Goal: Information Seeking & Learning: Compare options

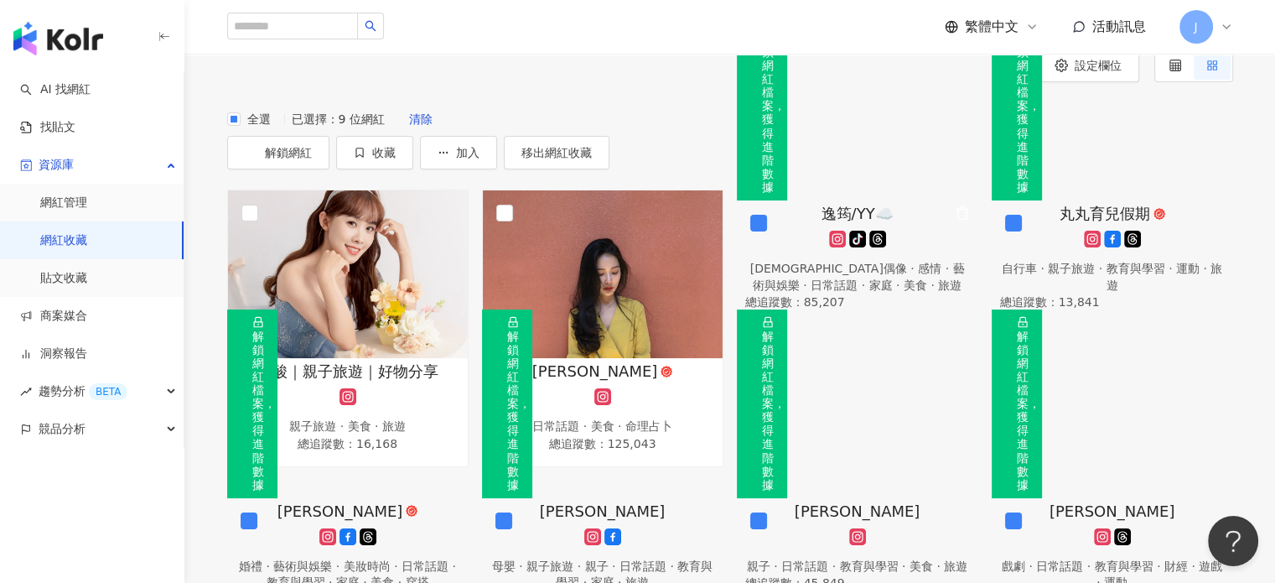
scroll to position [75, 0]
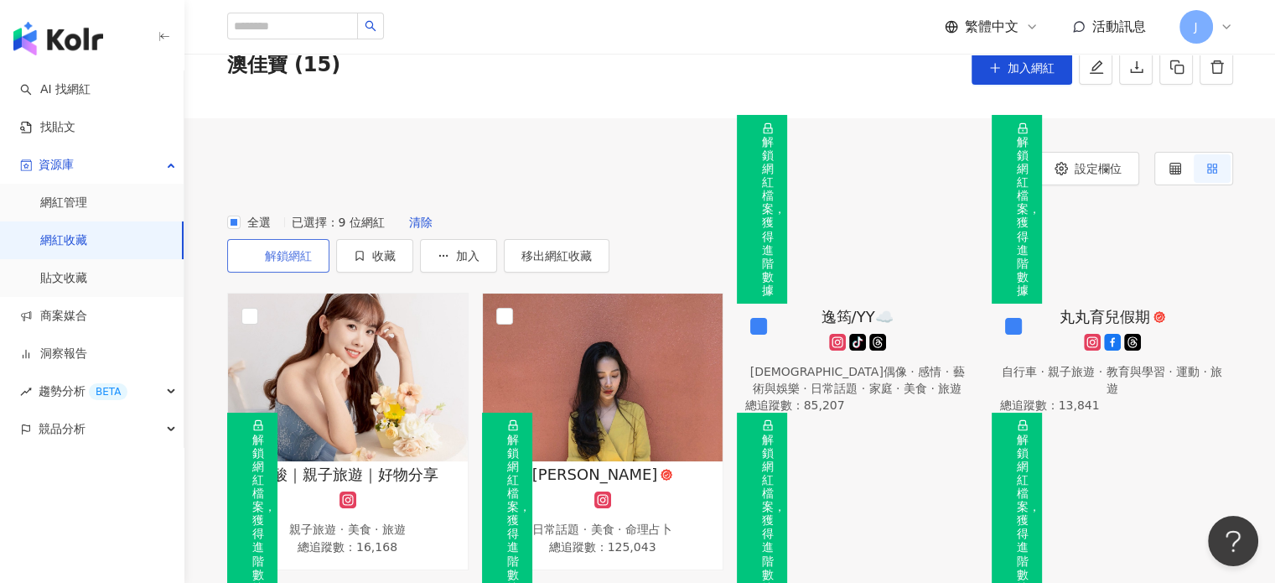
click at [330, 239] on button "解鎖網紅" at bounding box center [278, 256] width 102 height 34
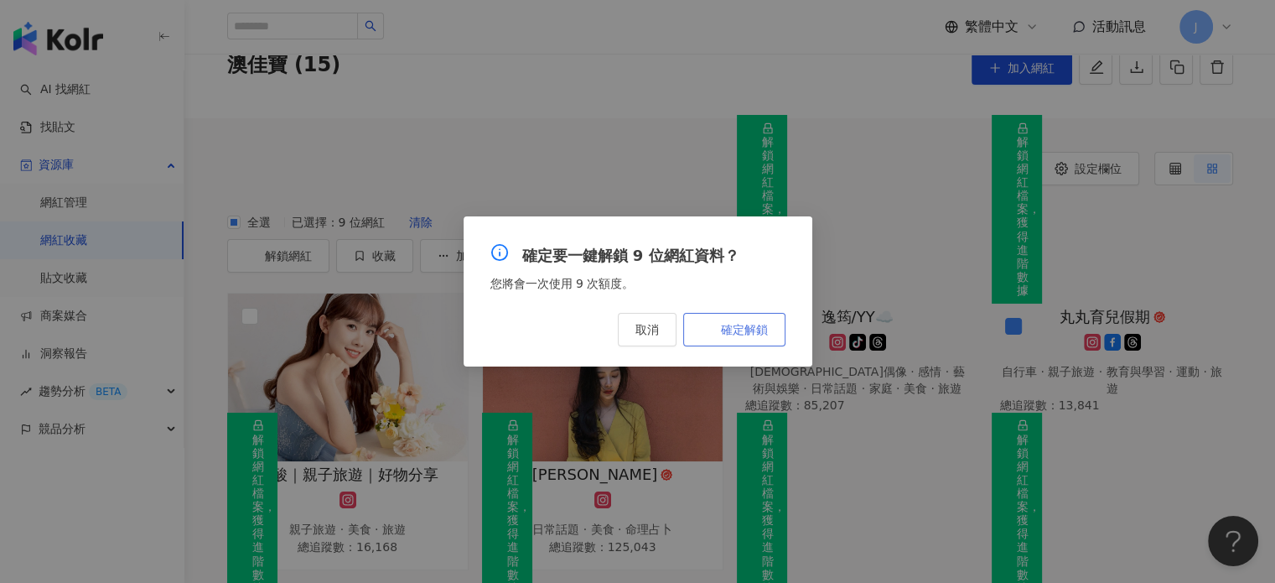
click at [750, 330] on span "確定解鎖" at bounding box center [744, 329] width 47 height 13
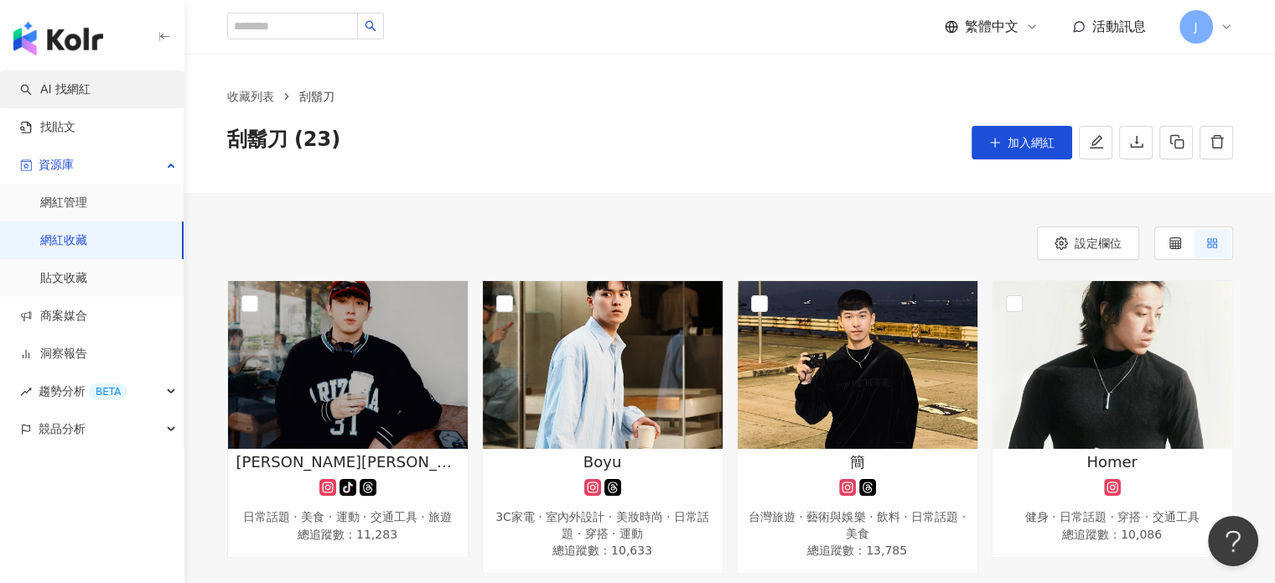
click at [60, 97] on link "AI 找網紅" at bounding box center [55, 89] width 70 height 17
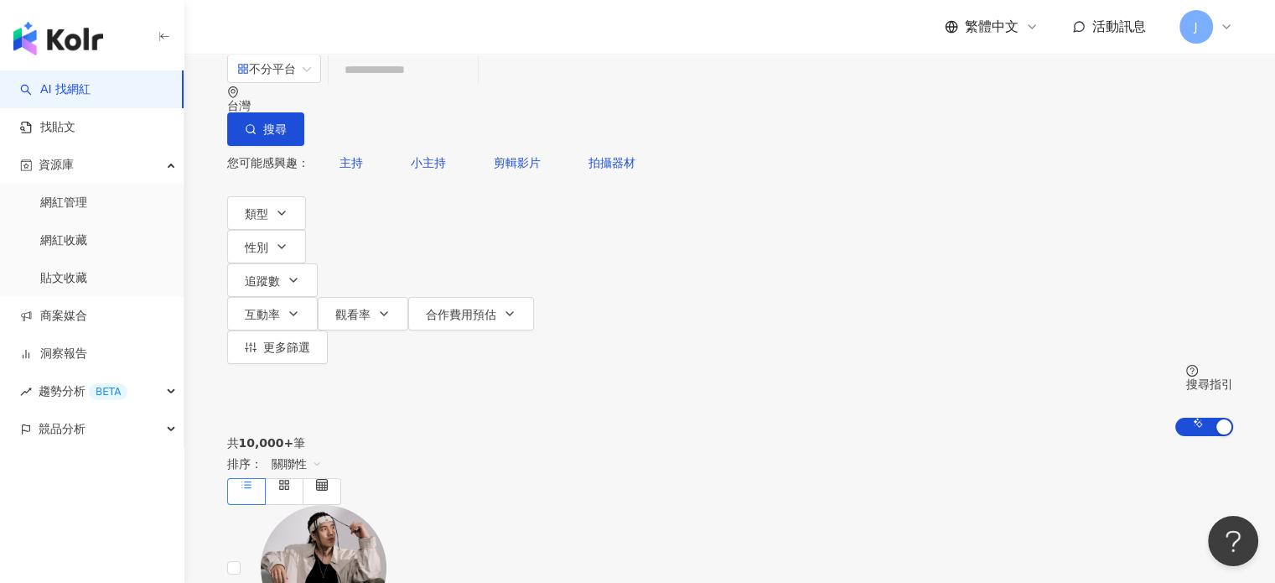
click at [471, 86] on input "search" at bounding box center [403, 70] width 136 height 32
type input "*"
click at [294, 201] on button "類型" at bounding box center [266, 213] width 79 height 34
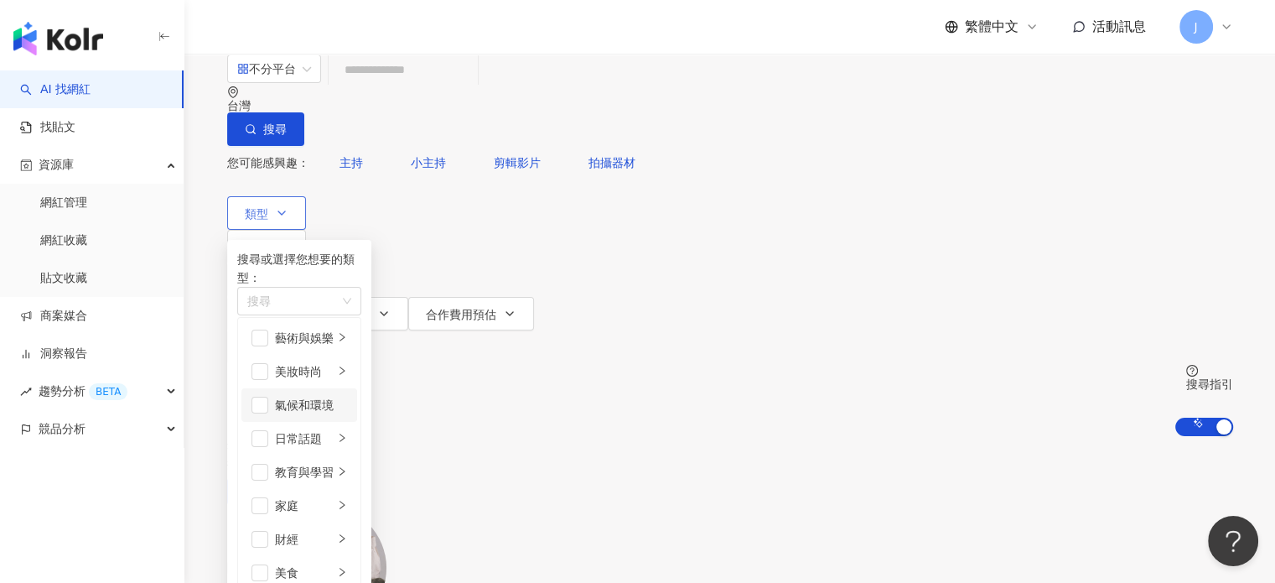
scroll to position [168, 0]
click at [327, 290] on div "搜尋" at bounding box center [299, 301] width 124 height 29
click at [327, 496] on div "家庭" at bounding box center [304, 505] width 59 height 18
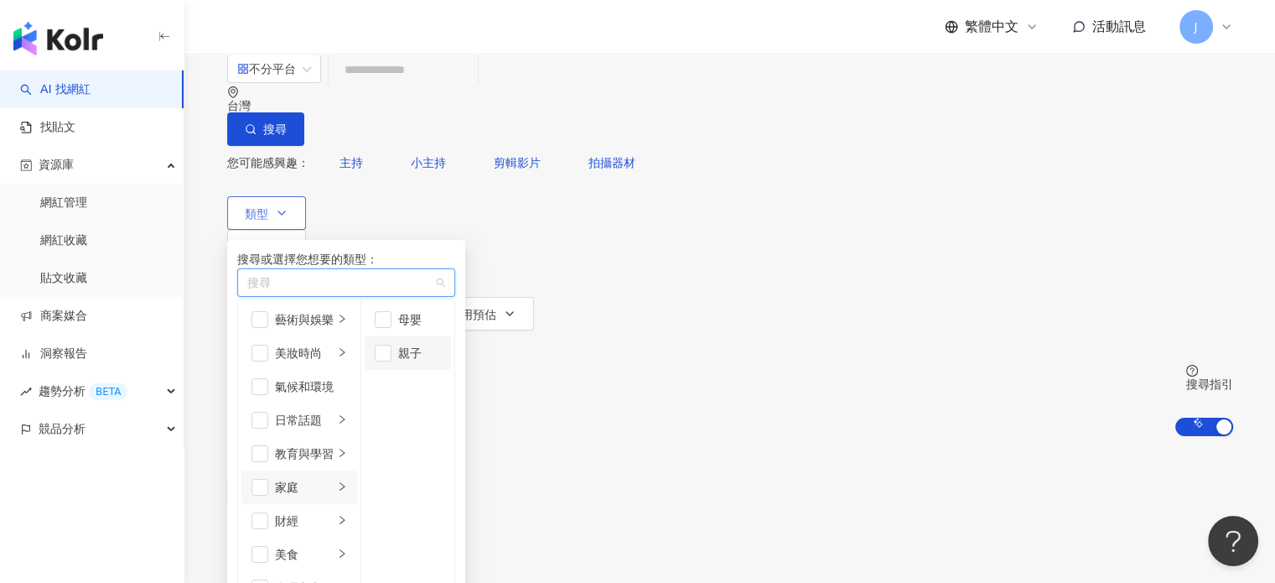
click at [441, 362] on div "親子" at bounding box center [419, 353] width 43 height 18
click at [441, 329] on div "母嬰" at bounding box center [419, 319] width 43 height 18
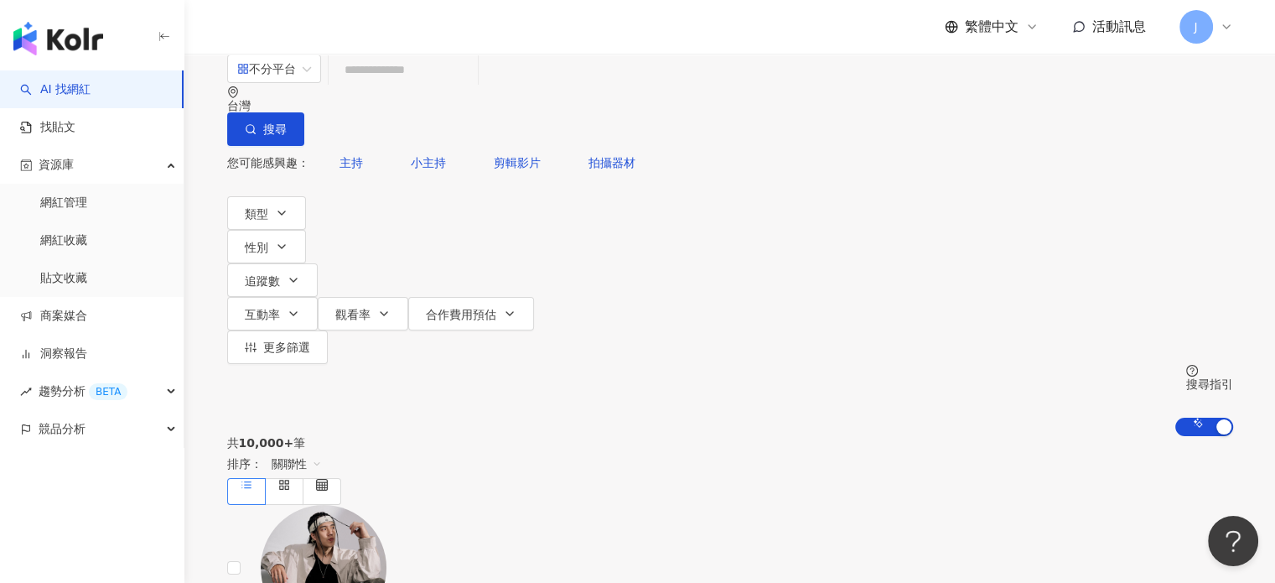
click at [821, 436] on div "共 10,000+ 筆 排序： 關聯性" at bounding box center [730, 470] width 1006 height 69
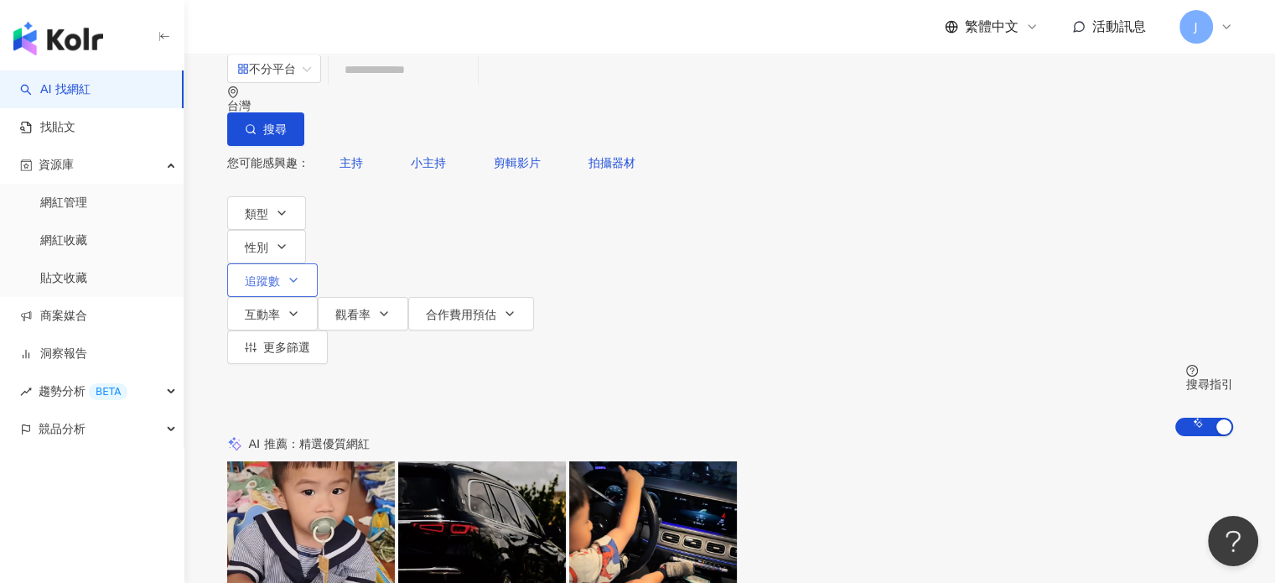
click at [318, 263] on button "追蹤數" at bounding box center [272, 280] width 91 height 34
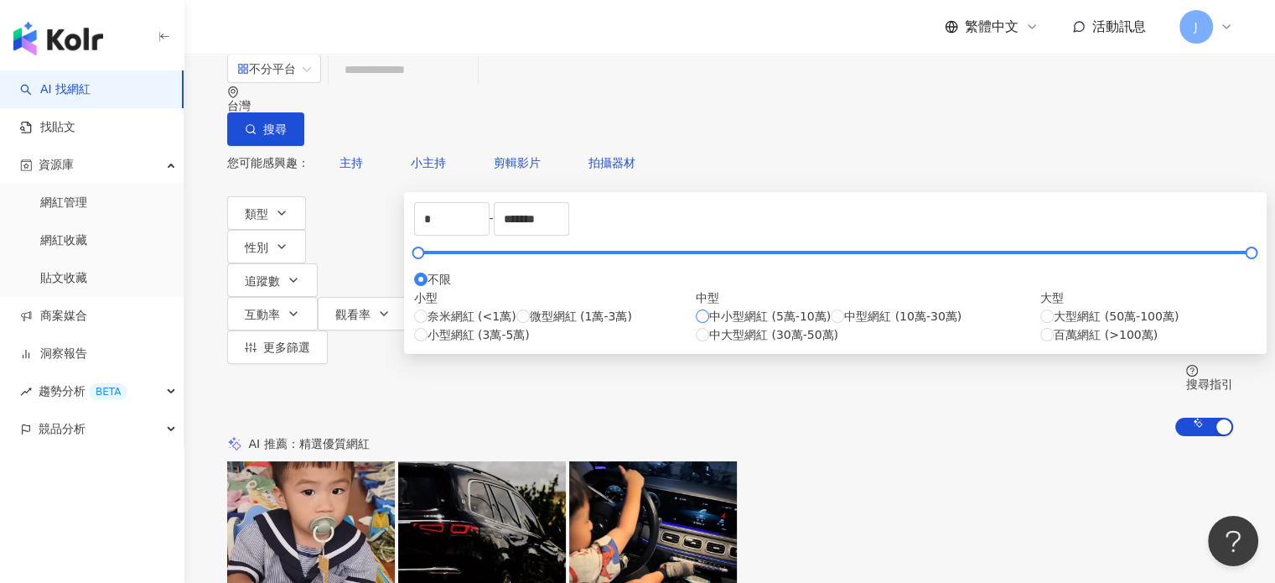
click at [709, 325] on span "中小型網紅 (5萬-10萬)" at bounding box center [770, 316] width 122 height 18
type input "*****"
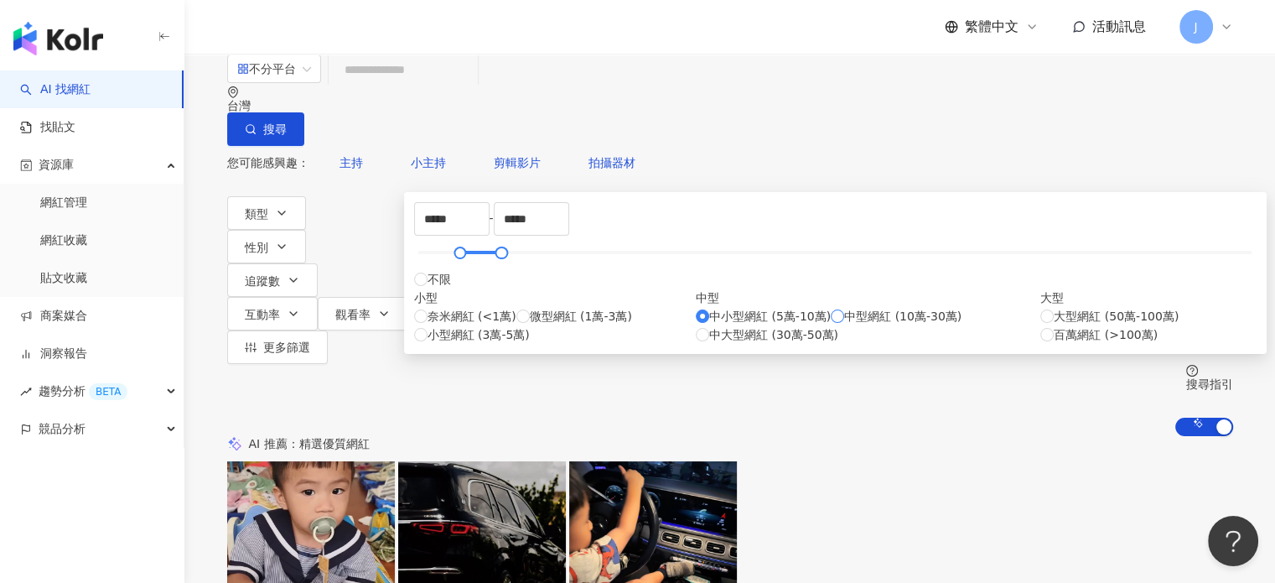
click at [844, 325] on span "中型網紅 (10萬-30萬)" at bounding box center [902, 316] width 117 height 18
type input "******"
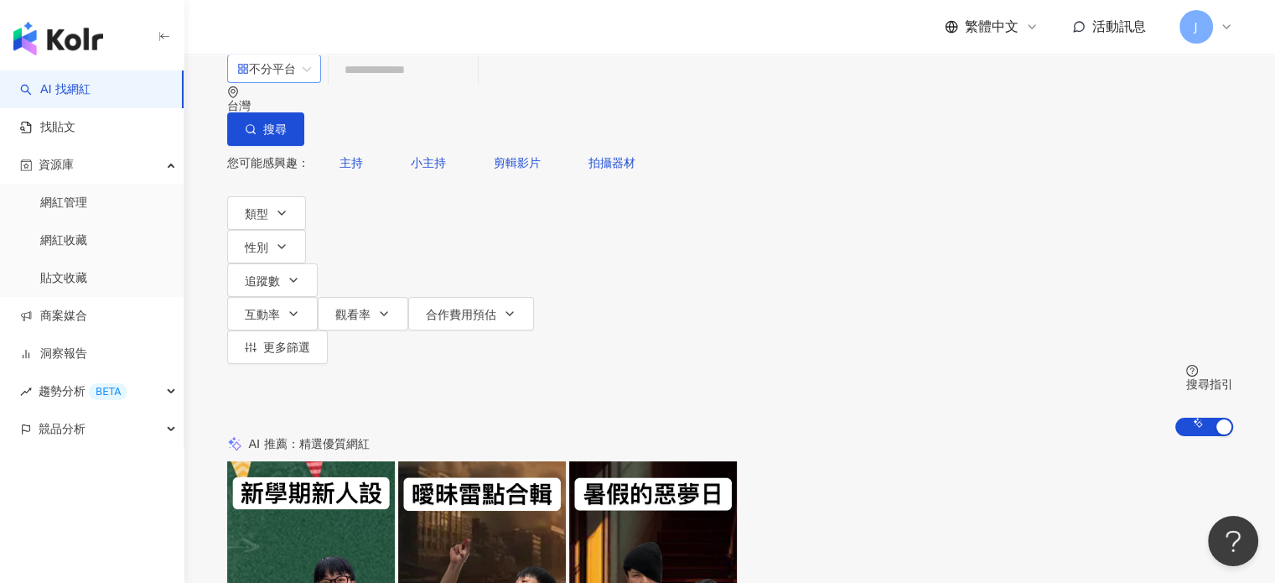
click at [272, 82] on div "不分平台" at bounding box center [266, 68] width 59 height 27
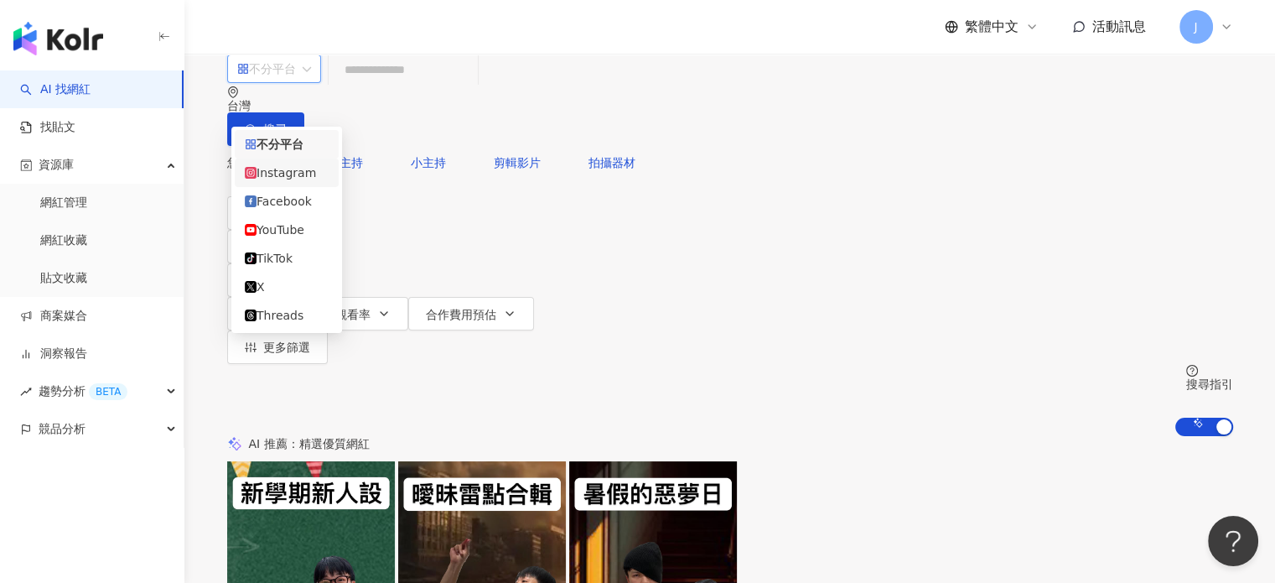
click at [295, 177] on div "Instagram" at bounding box center [287, 173] width 84 height 18
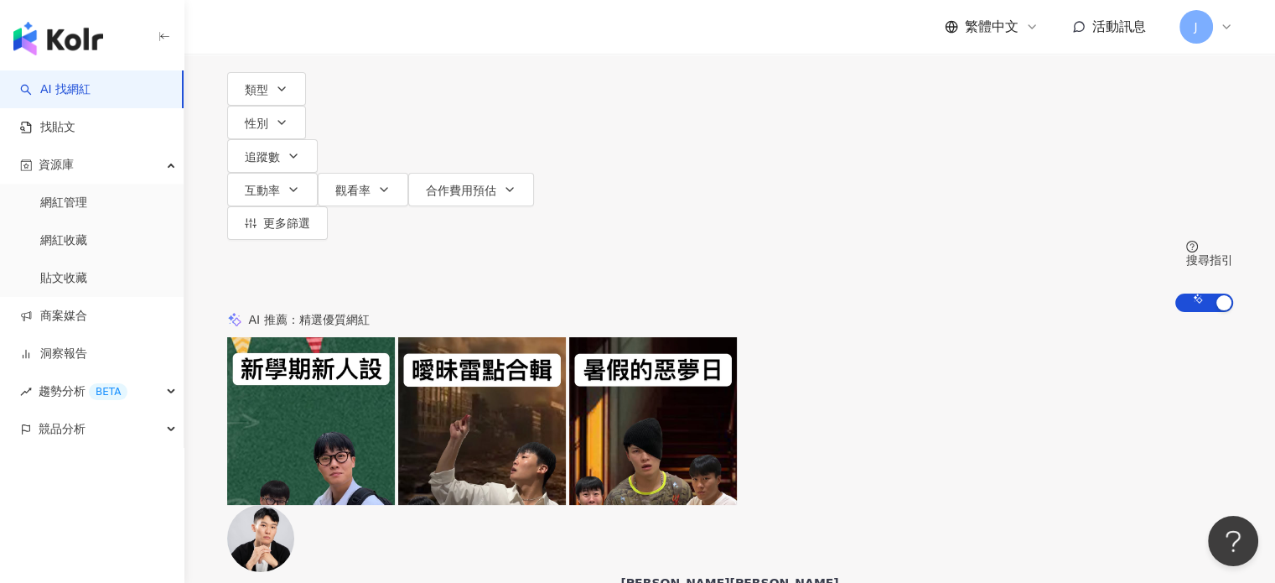
scroll to position [252, 0]
